Goal: Transaction & Acquisition: Purchase product/service

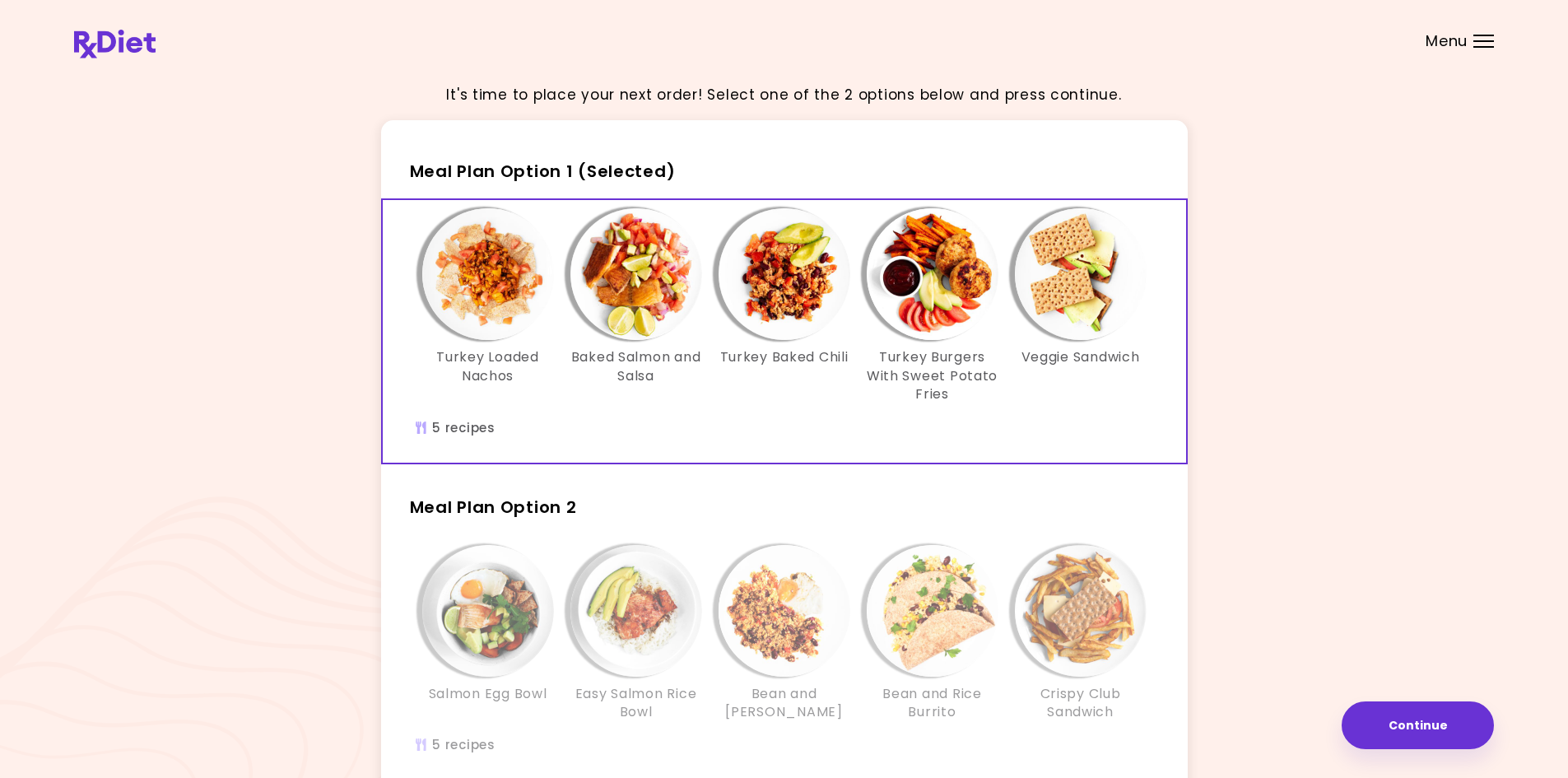
click at [1340, 493] on div "It's time to place your next order! Select one of the 2 options below and press…" at bounding box center [784, 481] width 1419 height 822
click at [517, 280] on img "Info - Turkey Loaded Nachos - Meal Plan Option 1 (Selected)" at bounding box center [488, 274] width 132 height 132
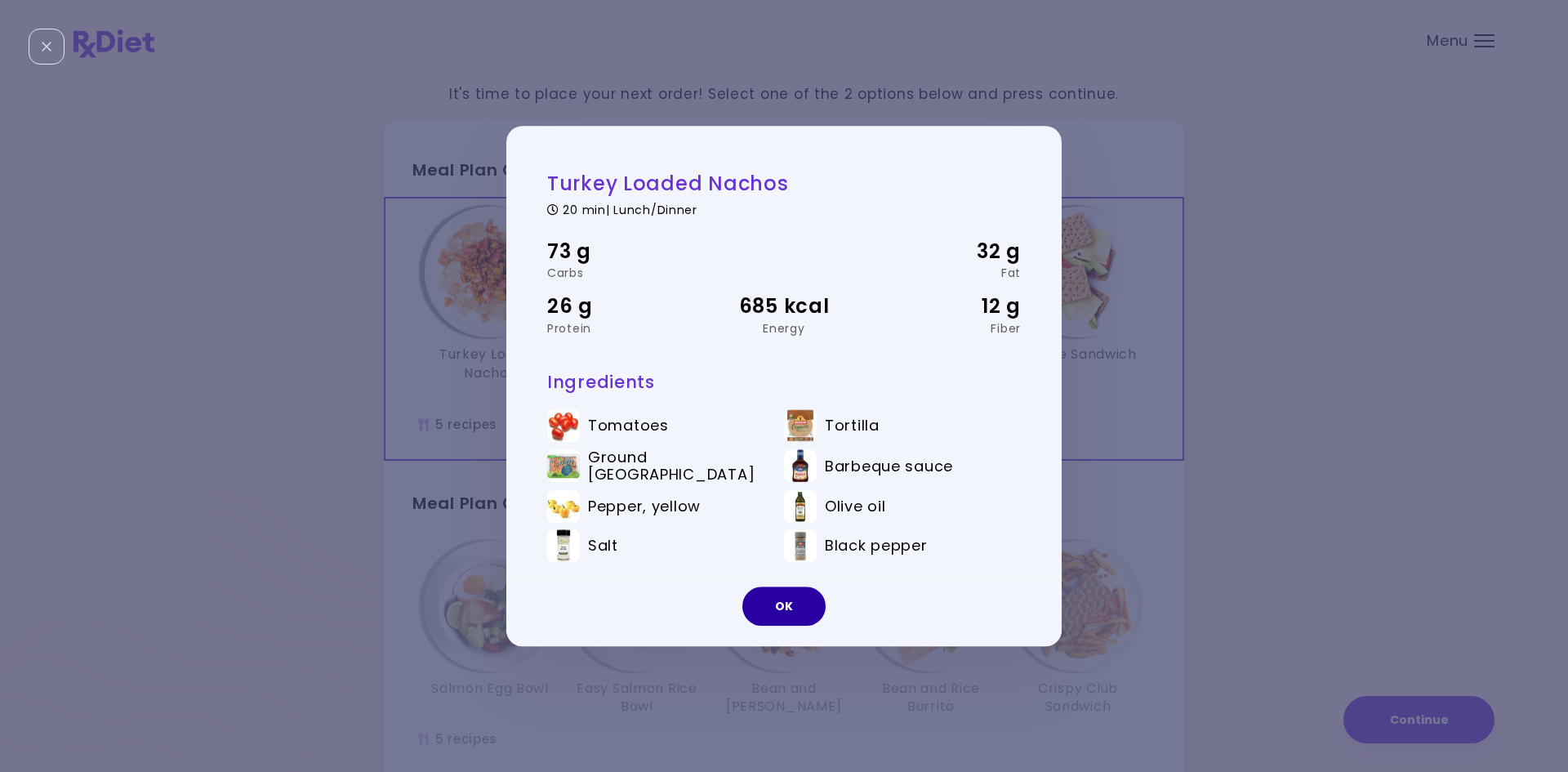
click at [763, 601] on button "OK" at bounding box center [784, 607] width 84 height 39
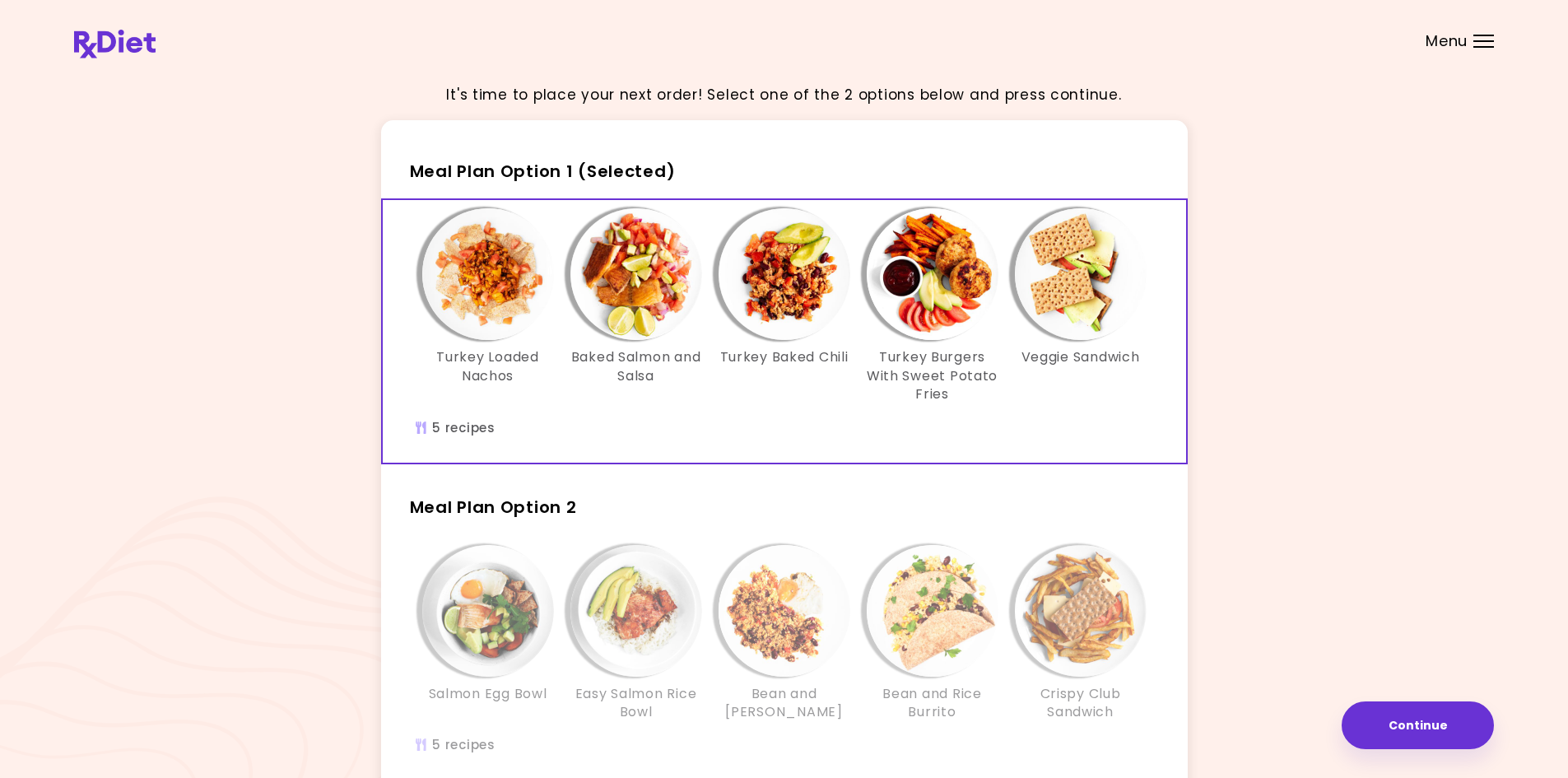
click at [160, 269] on div "It's time to place your next order! Select one of the 2 options below and press…" at bounding box center [784, 481] width 1419 height 822
click at [1323, 54] on header at bounding box center [784, 33] width 1568 height 65
